Goal: Information Seeking & Learning: Find contact information

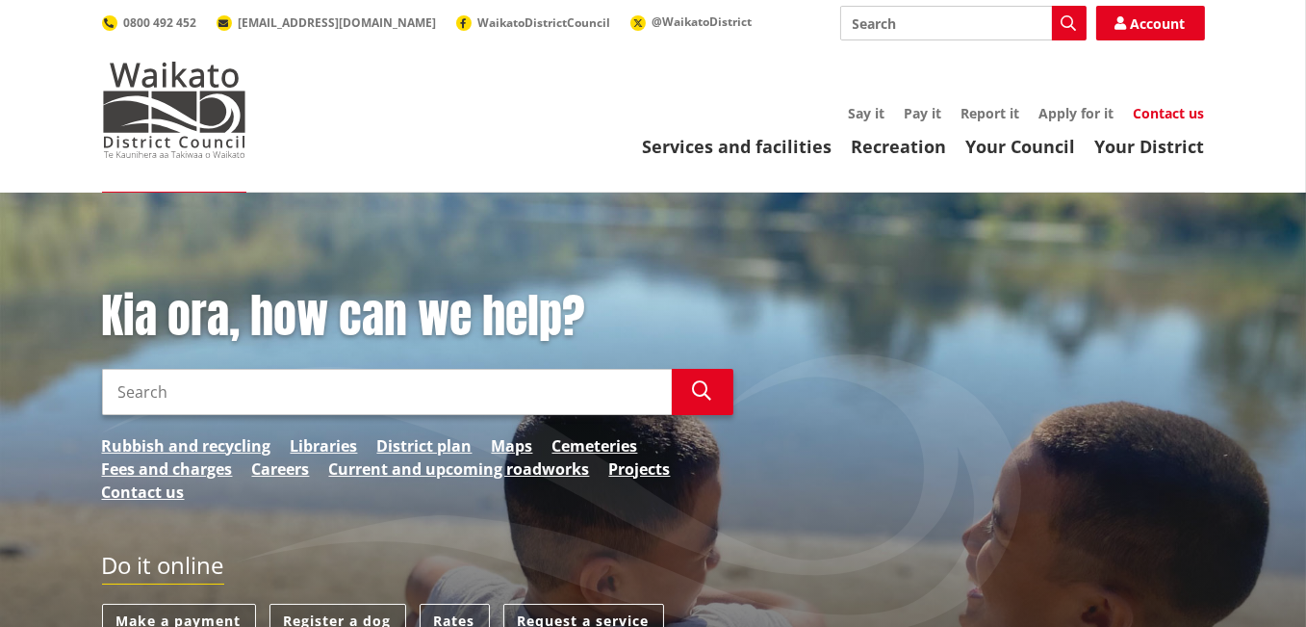
click at [1157, 113] on link "Contact us" at bounding box center [1169, 113] width 71 height 18
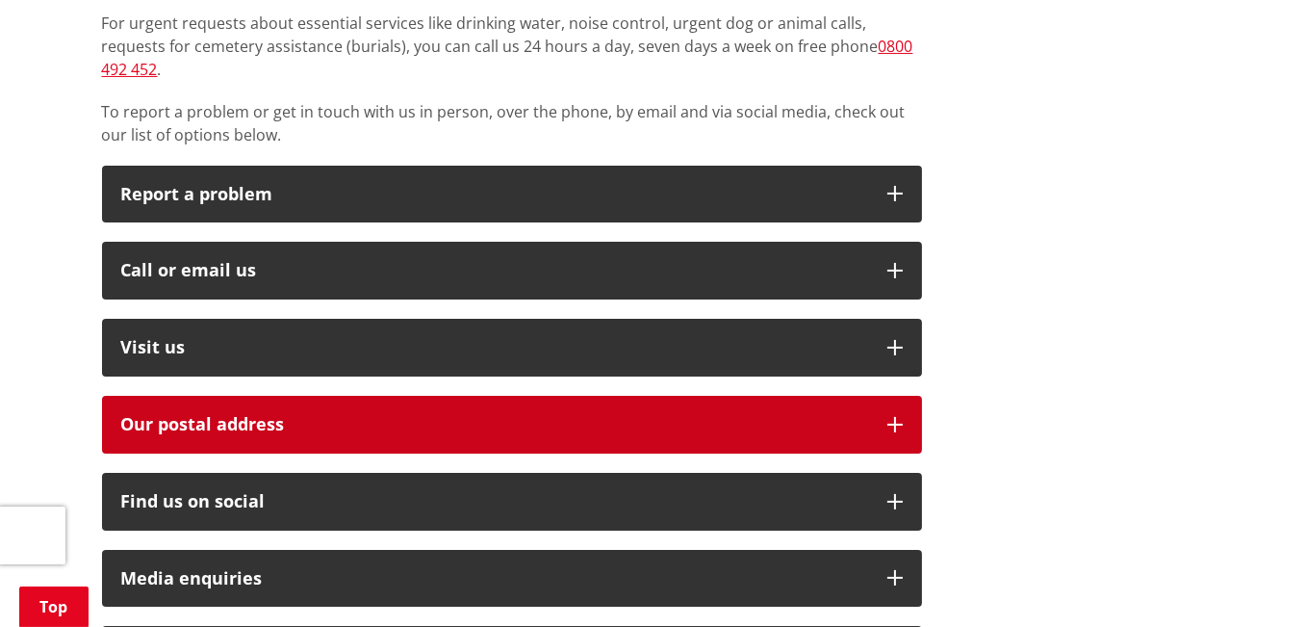
scroll to position [481, 0]
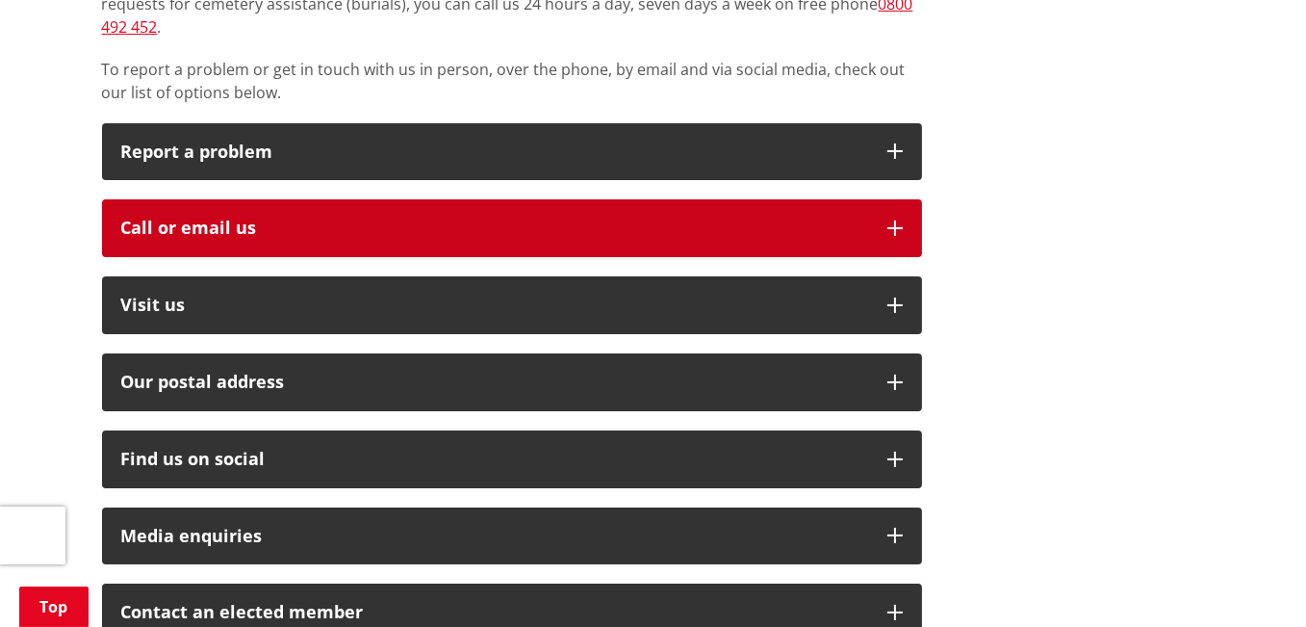
click at [898, 220] on icon "button" at bounding box center [894, 227] width 15 height 15
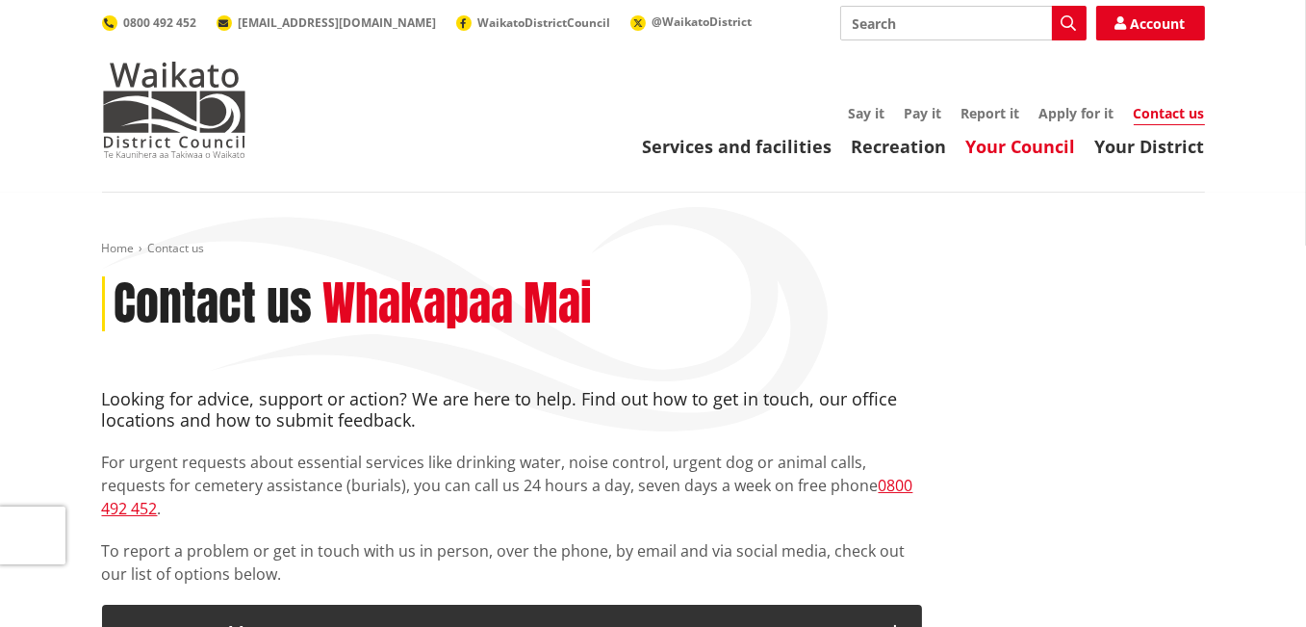
click at [1030, 139] on link "Your Council" at bounding box center [1021, 146] width 110 height 23
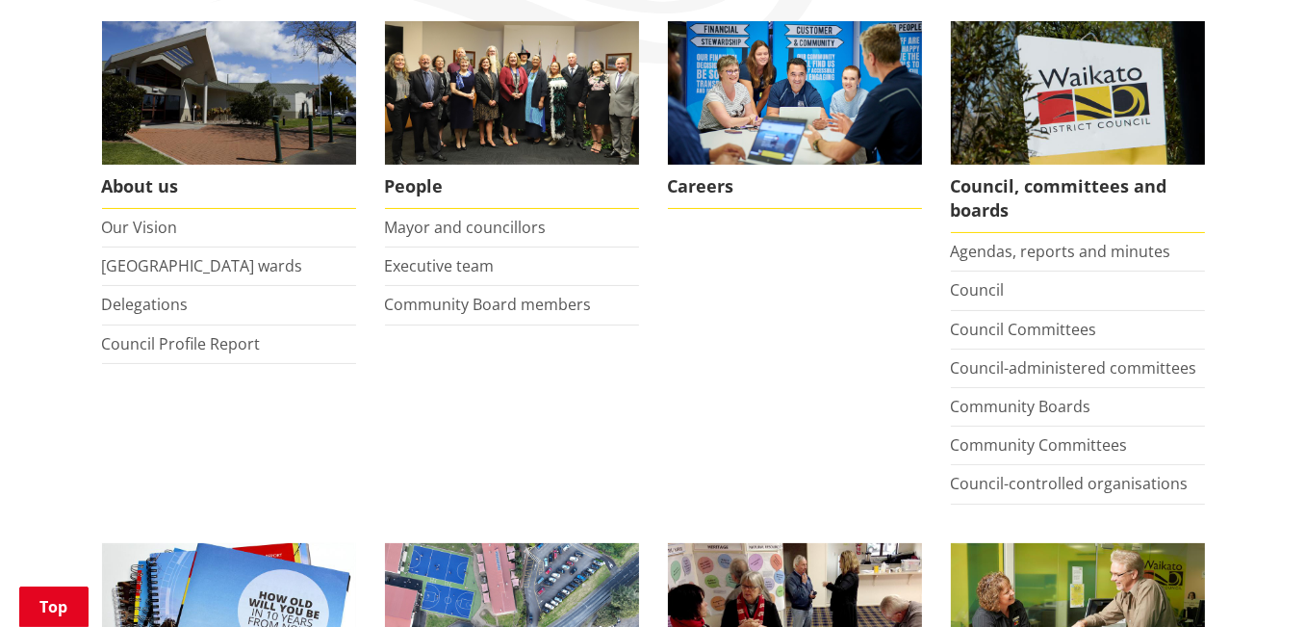
scroll to position [385, 0]
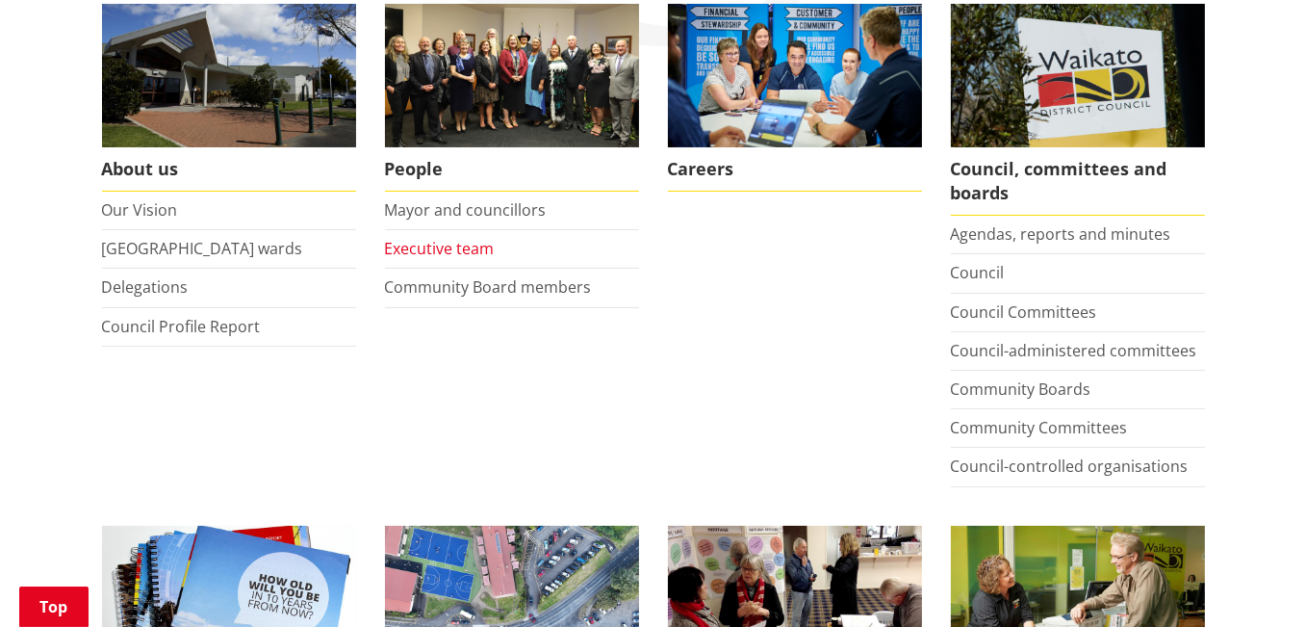
click at [454, 253] on link "Executive team" at bounding box center [440, 248] width 110 height 21
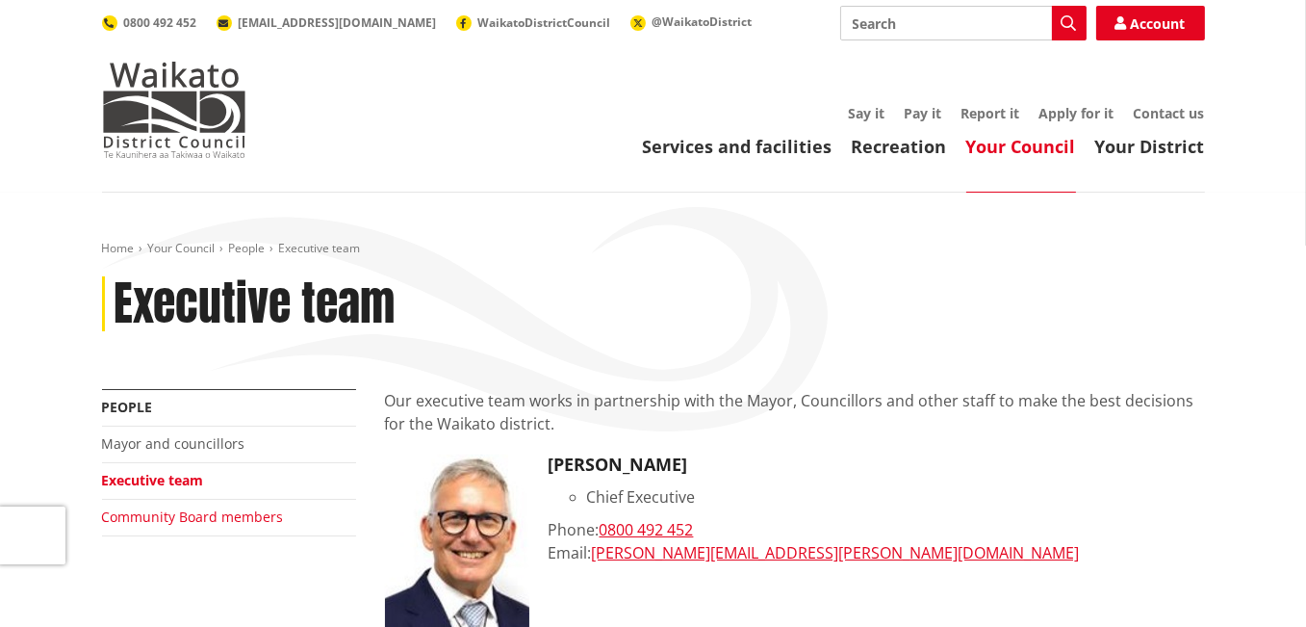
click at [151, 520] on link "Community Board members" at bounding box center [193, 516] width 182 height 18
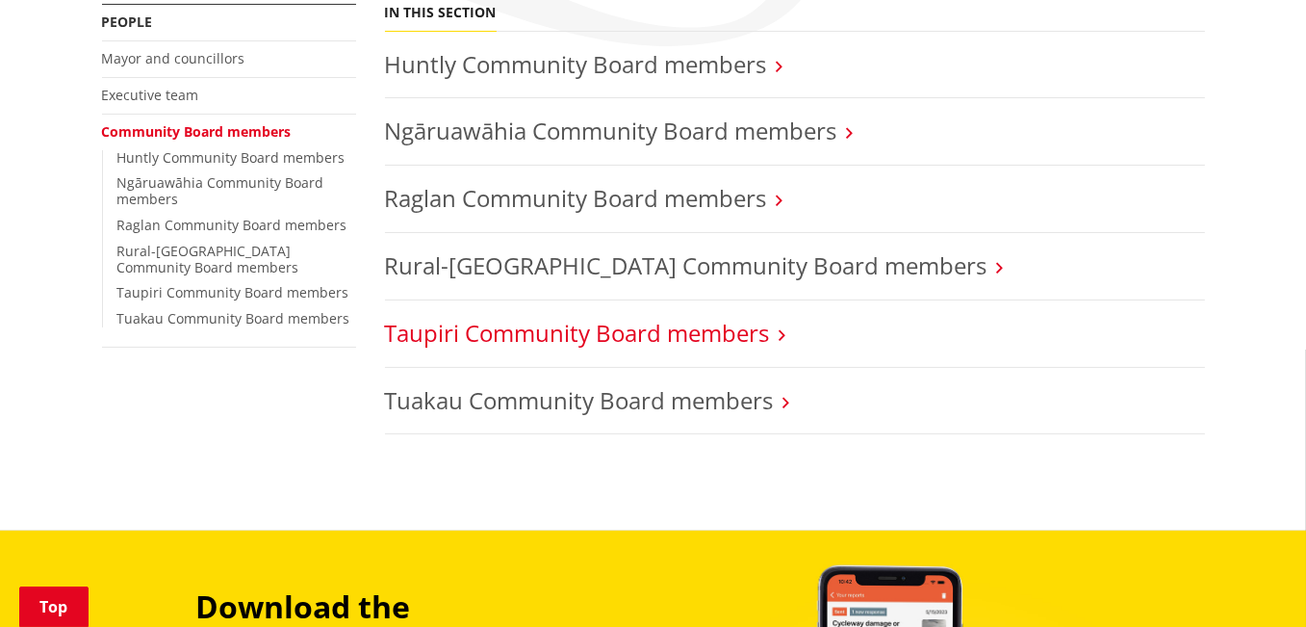
scroll to position [289, 0]
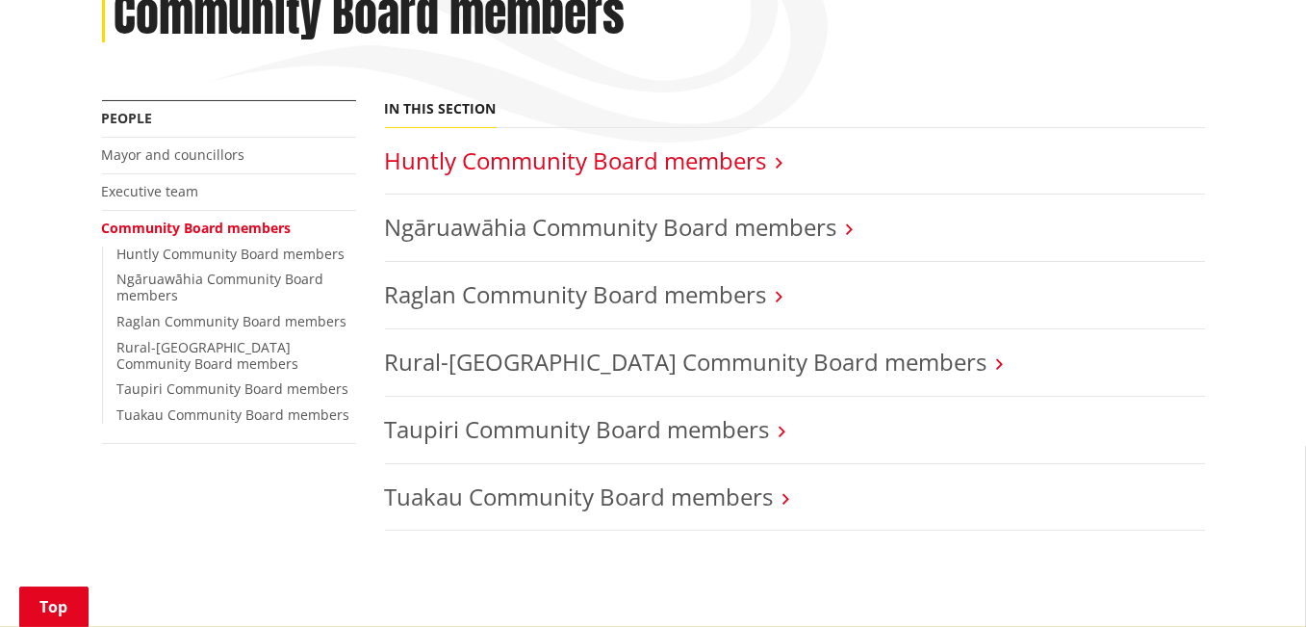
click at [671, 164] on link "Huntly Community Board members" at bounding box center [576, 160] width 382 height 32
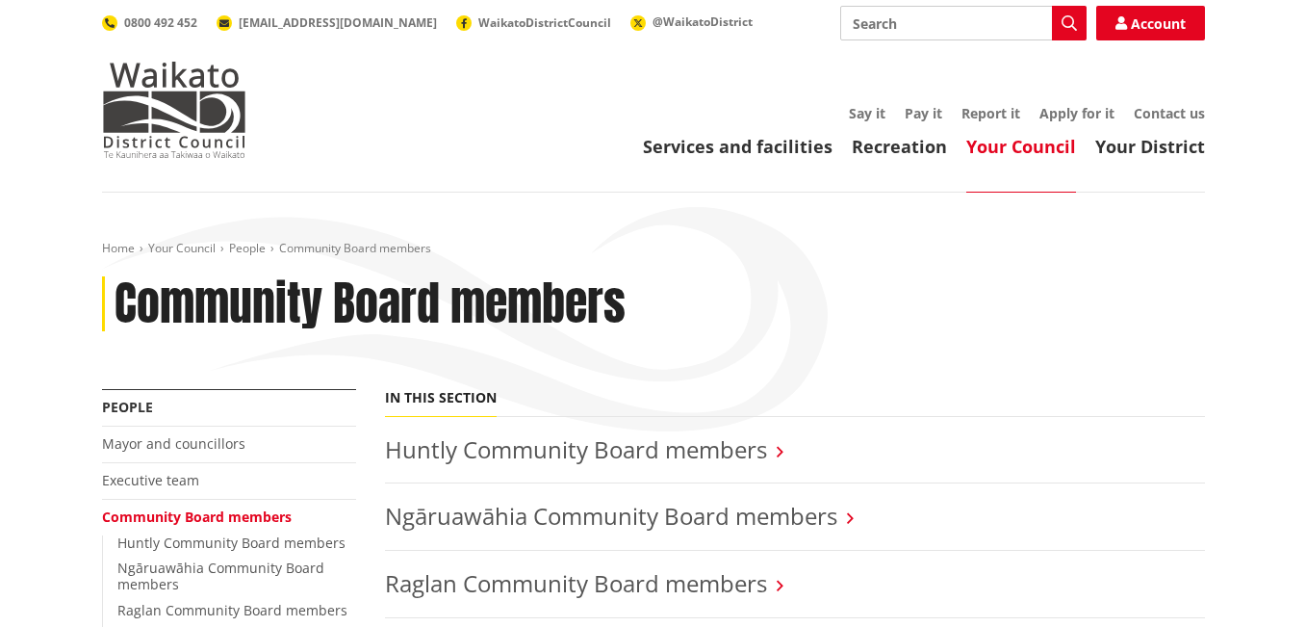
scroll to position [289, 0]
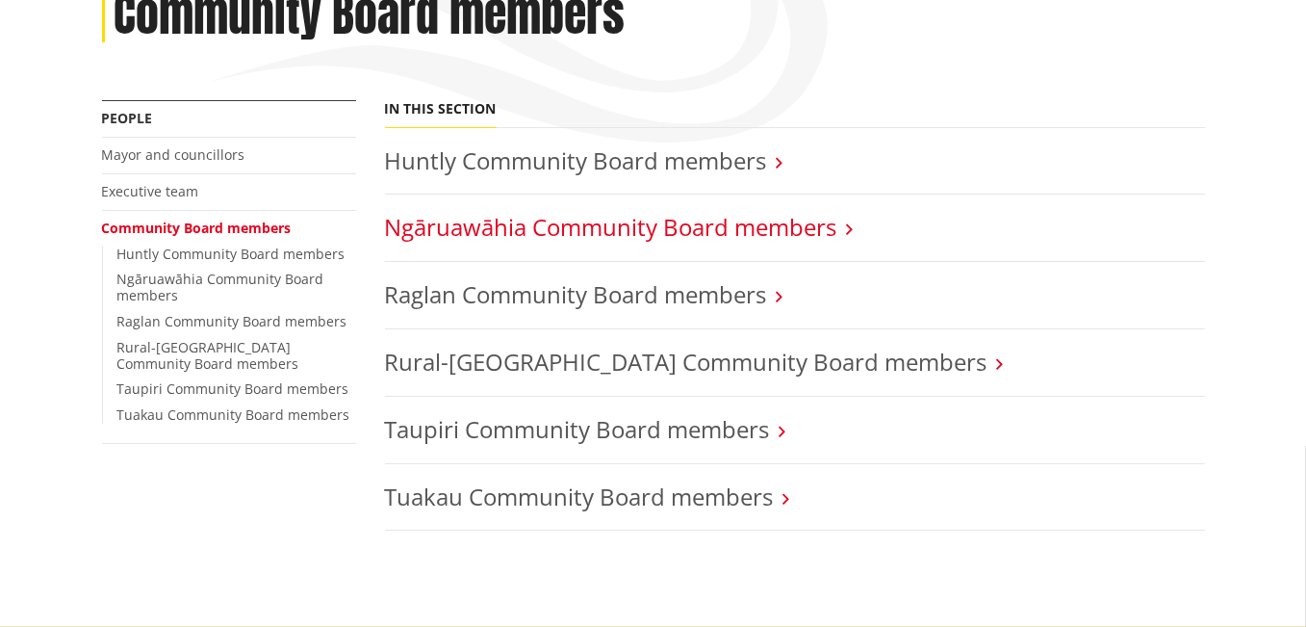
click at [575, 225] on link "Ngāruawāhia Community Board members" at bounding box center [611, 227] width 452 height 32
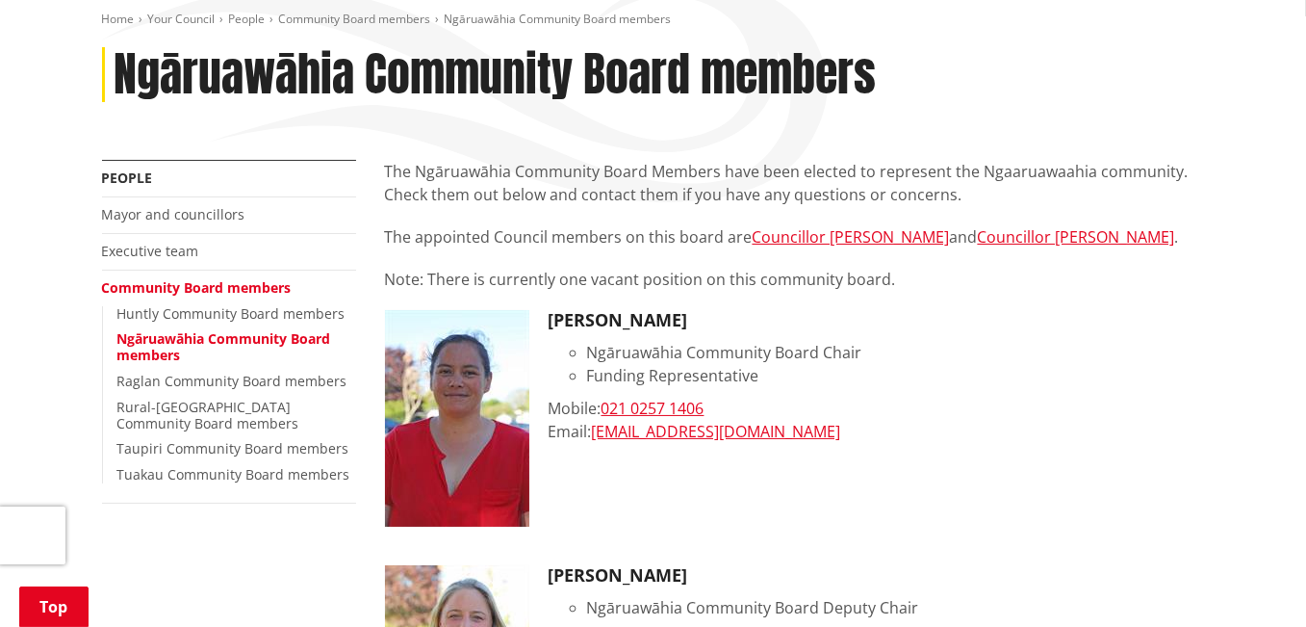
scroll to position [193, 0]
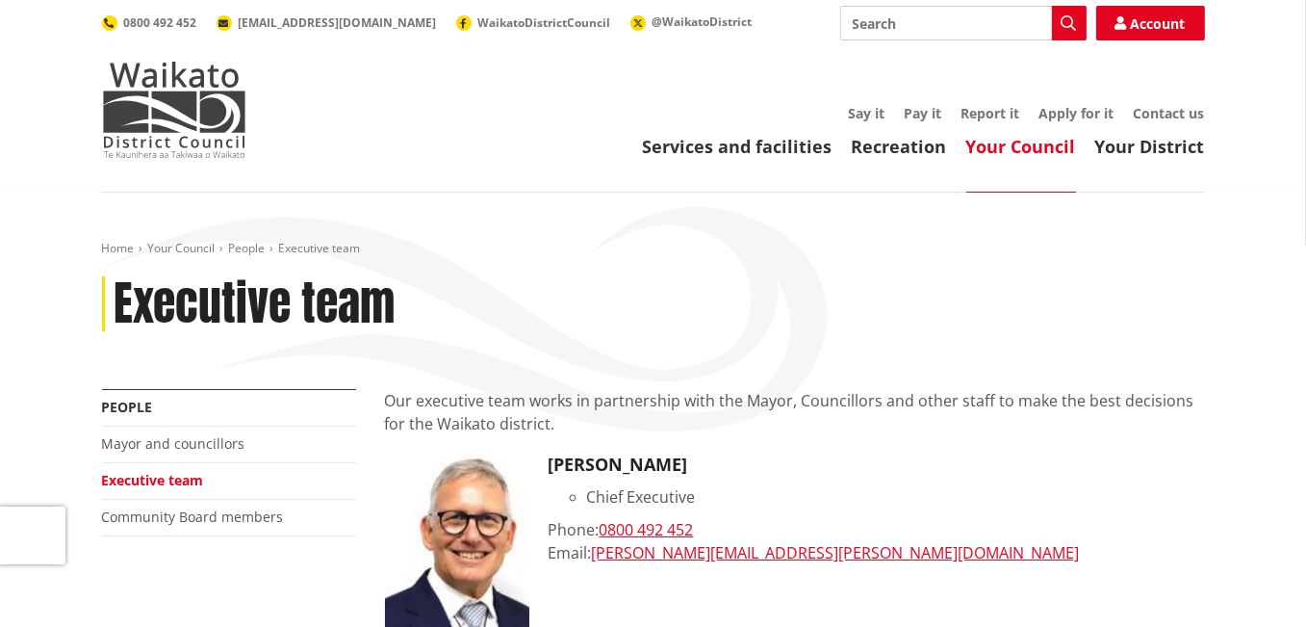
click at [1000, 148] on link "Your Council" at bounding box center [1021, 146] width 110 height 23
